Goal: Check status: Check status

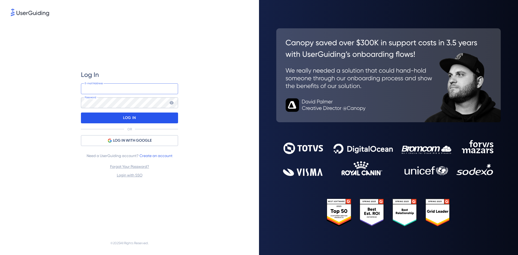
type input "[PERSON_NAME][EMAIL_ADDRESS][DOMAIN_NAME]"
click at [135, 118] on p "LOG IN" at bounding box center [129, 118] width 13 height 9
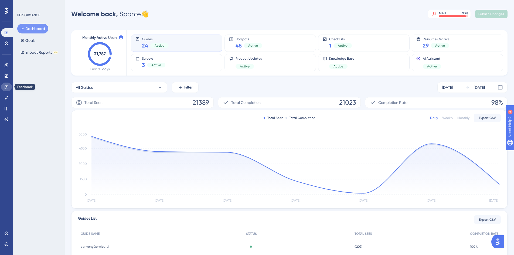
click at [6, 88] on icon at bounding box center [6, 87] width 4 height 4
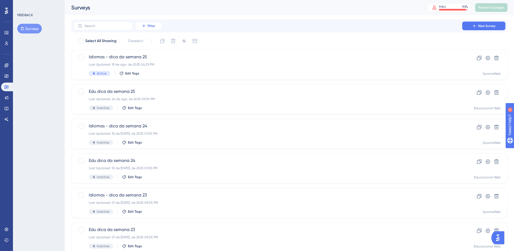
click at [152, 25] on span "Filter" at bounding box center [152, 26] width 8 height 4
click at [154, 72] on div "Status Status" at bounding box center [154, 73] width 22 height 11
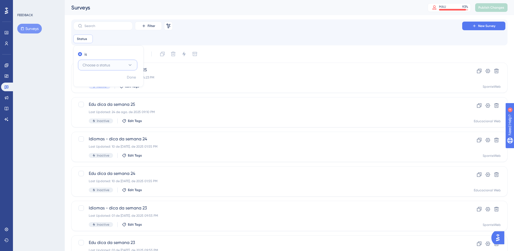
click at [113, 63] on button "Choose a status" at bounding box center [107, 65] width 59 height 11
click at [101, 81] on div "Active Active" at bounding box center [108, 81] width 44 height 11
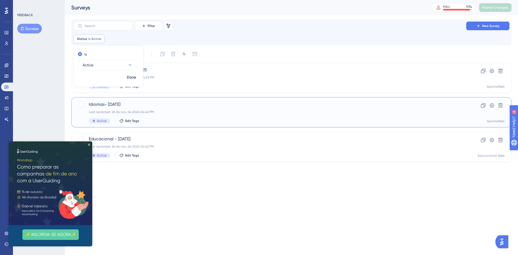
click at [122, 109] on div "Idiomas- [DATE] Last Updated: 26 de nov. de 2024 04:42 PM Active Edit Tags" at bounding box center [270, 112] width 362 height 22
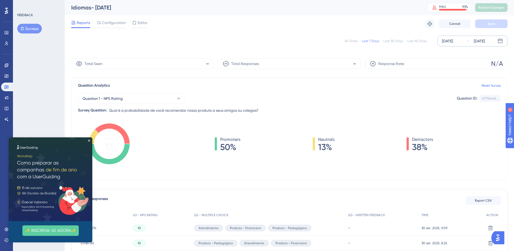
click at [501, 40] on icon at bounding box center [499, 40] width 5 height 5
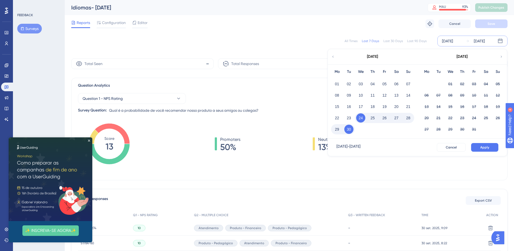
click at [501, 42] on icon at bounding box center [499, 40] width 5 height 5
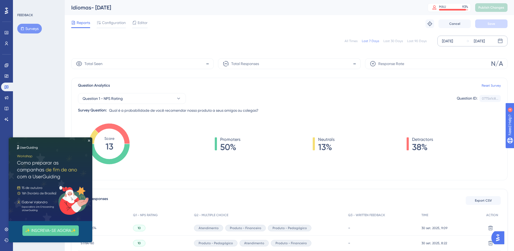
click at [501, 41] on icon at bounding box center [499, 40] width 5 height 5
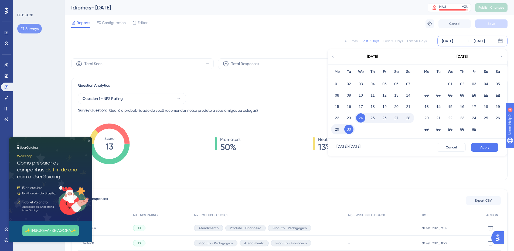
click at [501, 41] on icon at bounding box center [499, 40] width 5 height 5
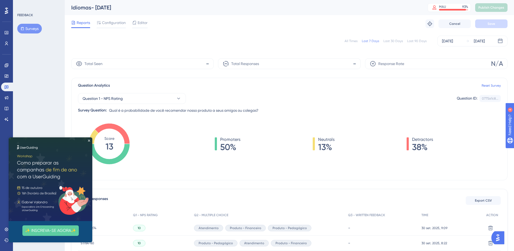
click at [407, 35] on div "All Times Last 7 Days Last 30 Days Last 90 Days [DATE] [DATE]" at bounding box center [289, 40] width 436 height 17
click at [498, 41] on icon at bounding box center [500, 41] width 5 height 5
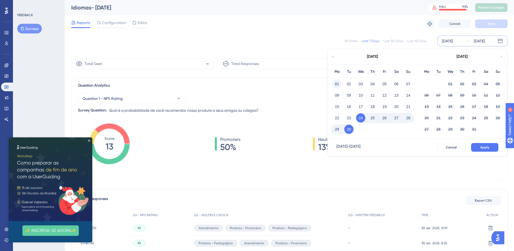
click at [335, 83] on button "01" at bounding box center [336, 83] width 9 height 9
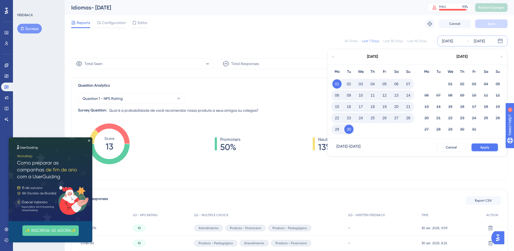
click at [488, 146] on span "Apply" at bounding box center [484, 147] width 9 height 4
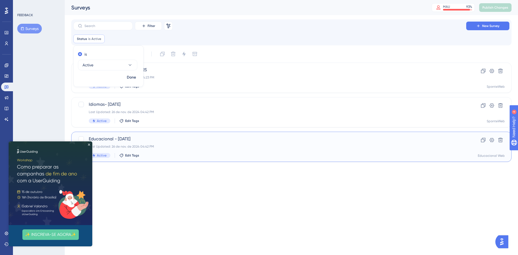
click at [134, 139] on span "Educacional - [DATE]" at bounding box center [270, 139] width 362 height 6
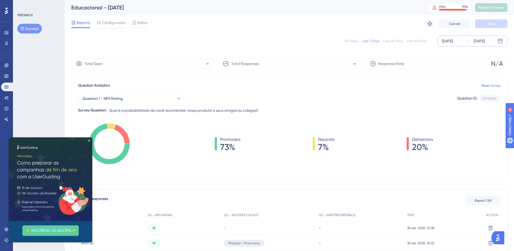
click at [499, 41] on icon at bounding box center [499, 40] width 5 height 5
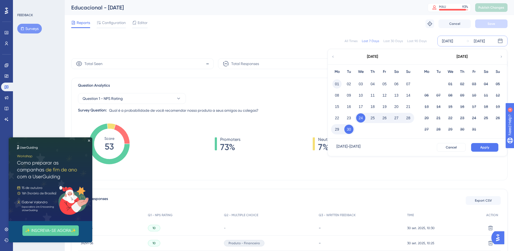
click at [337, 83] on button "01" at bounding box center [336, 83] width 9 height 9
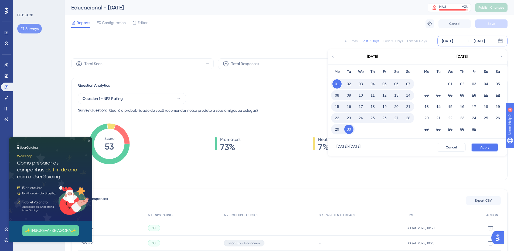
click at [483, 146] on span "Apply" at bounding box center [484, 147] width 9 height 4
